Goal: Entertainment & Leisure: Consume media (video, audio)

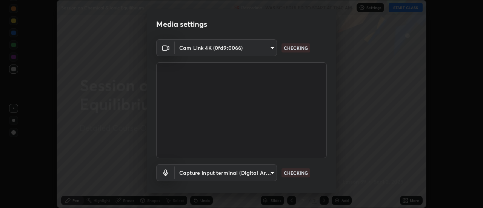
scroll to position [40, 0]
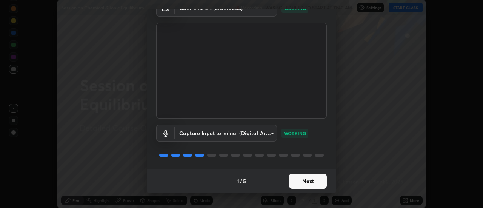
click at [302, 182] on button "Next" at bounding box center [308, 181] width 38 height 15
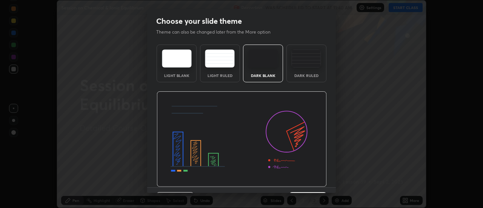
scroll to position [19, 0]
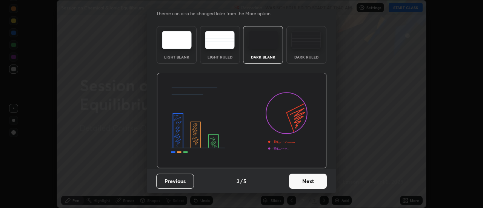
click at [306, 183] on button "Next" at bounding box center [308, 181] width 38 height 15
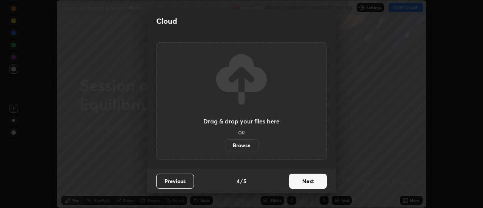
scroll to position [0, 0]
click at [306, 182] on button "Next" at bounding box center [308, 181] width 38 height 15
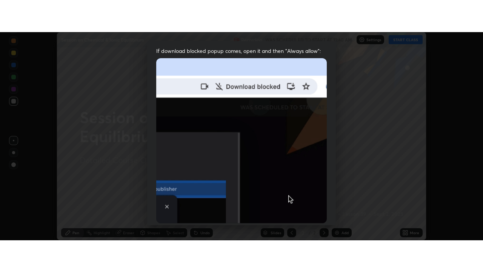
scroll to position [194, 0]
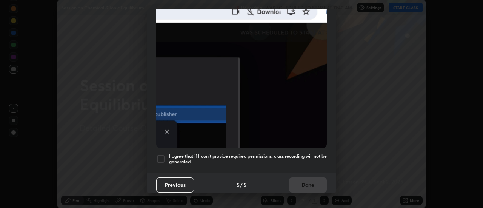
click at [306, 153] on h5 "I agree that if I don't provide required permissions, class recording will not …" at bounding box center [248, 159] width 158 height 12
click at [300, 178] on button "Done" at bounding box center [308, 185] width 38 height 15
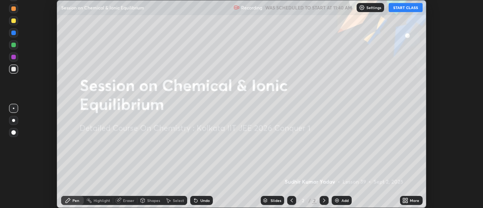
click at [408, 8] on button "START CLASS" at bounding box center [406, 7] width 34 height 9
click at [405, 201] on icon at bounding box center [404, 202] width 2 height 2
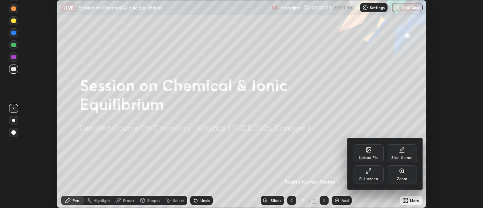
click at [374, 177] on div "Full screen" at bounding box center [369, 179] width 19 height 4
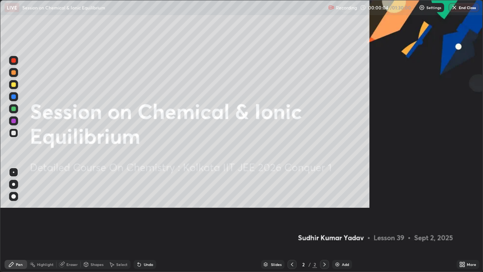
scroll to position [272, 483]
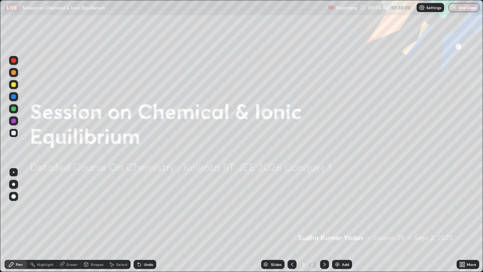
click at [340, 208] on div "Add" at bounding box center [342, 264] width 20 height 9
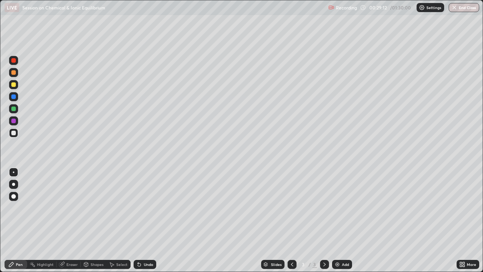
click at [123, 208] on div "Select" at bounding box center [121, 265] width 11 height 4
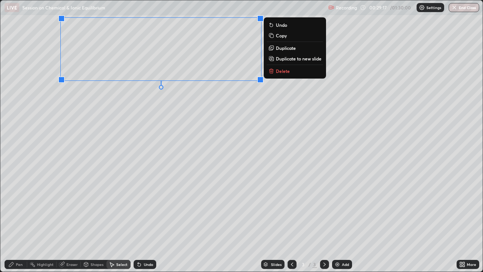
click at [19, 208] on div "Pen" at bounding box center [16, 264] width 23 height 9
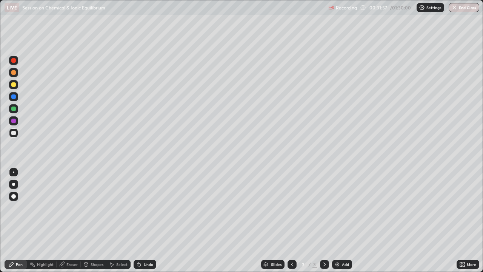
click at [142, 208] on div "Undo" at bounding box center [145, 264] width 23 height 9
click at [144, 208] on div "Undo" at bounding box center [148, 265] width 9 height 4
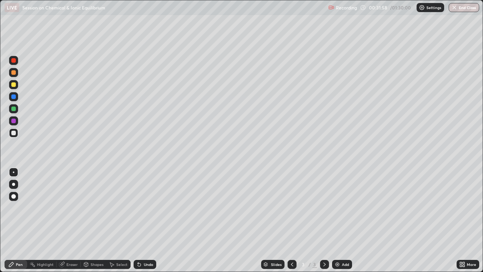
click at [144, 208] on div "Undo" at bounding box center [148, 265] width 9 height 4
click at [336, 208] on img at bounding box center [338, 264] width 6 height 6
click at [13, 108] on div at bounding box center [13, 109] width 5 height 5
click at [122, 208] on div "Select" at bounding box center [121, 265] width 11 height 4
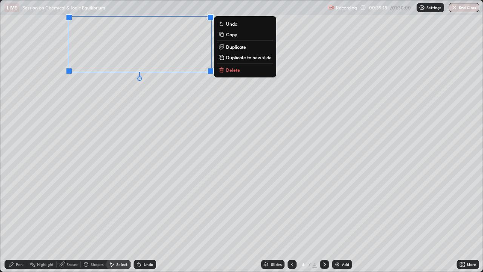
click at [19, 208] on div "Pen" at bounding box center [19, 265] width 7 height 4
